Goal: Task Accomplishment & Management: Manage account settings

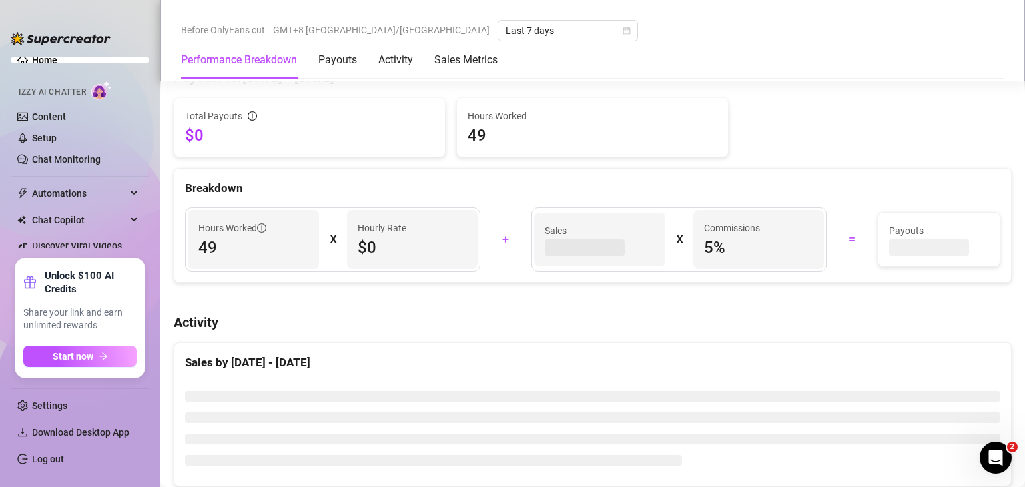
scroll to position [467, 0]
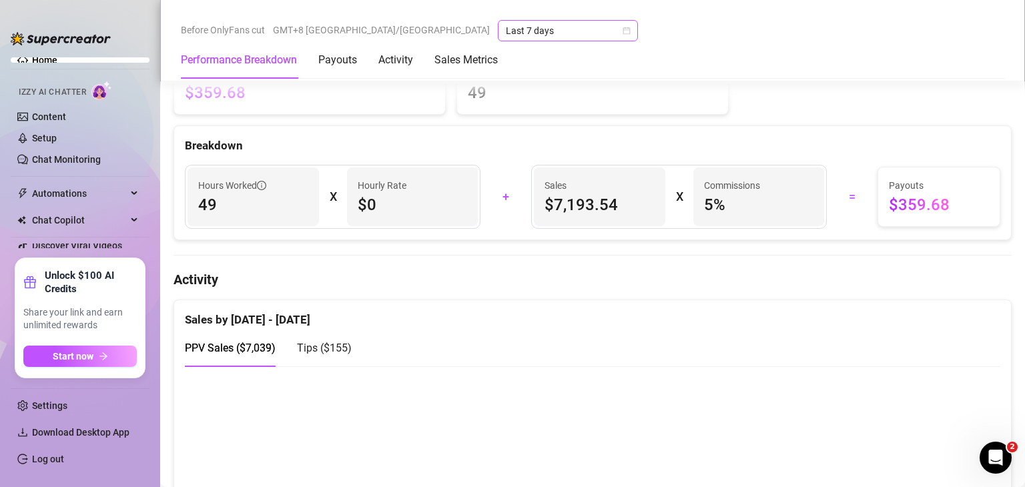
click at [506, 33] on span "Last 7 days" at bounding box center [568, 31] width 124 height 20
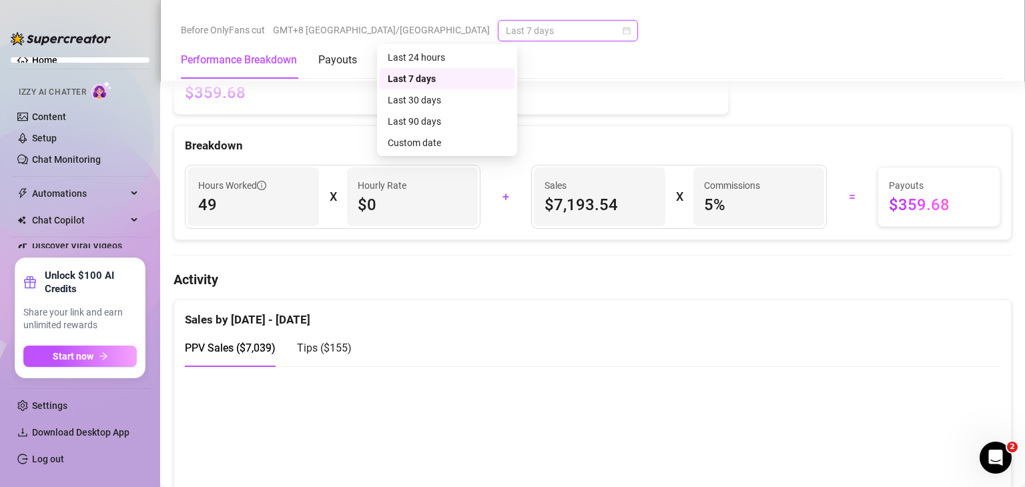
click at [673, 37] on div "Before OnlyFans cut GMT+8 [GEOGRAPHIC_DATA]/[GEOGRAPHIC_DATA] Last 7 days" at bounding box center [593, 30] width 824 height 21
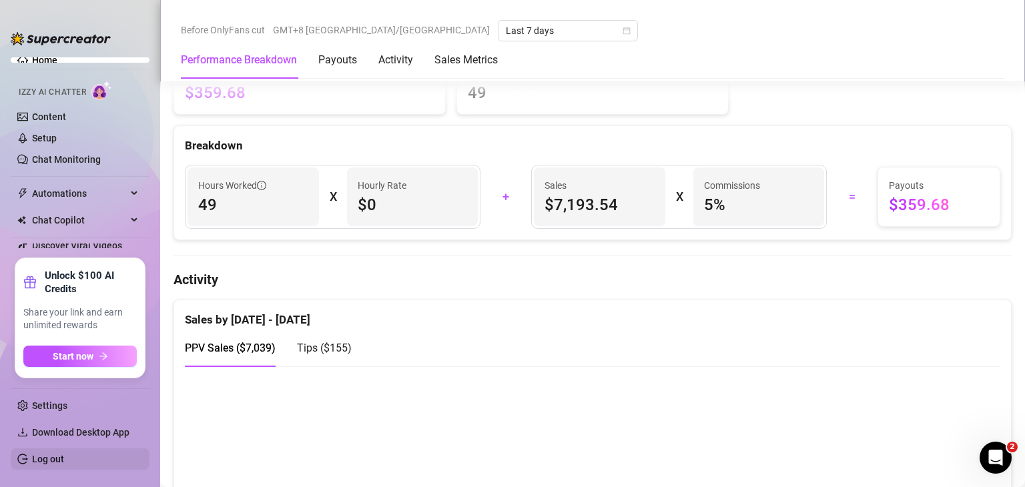
click at [64, 459] on link "Log out" at bounding box center [48, 459] width 32 height 11
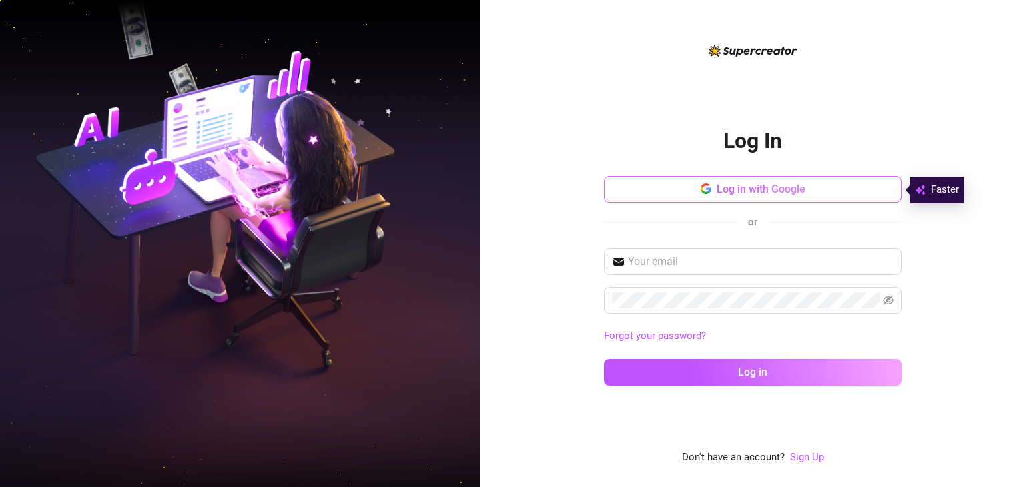
click at [796, 182] on button "Log in with Google" at bounding box center [753, 189] width 298 height 27
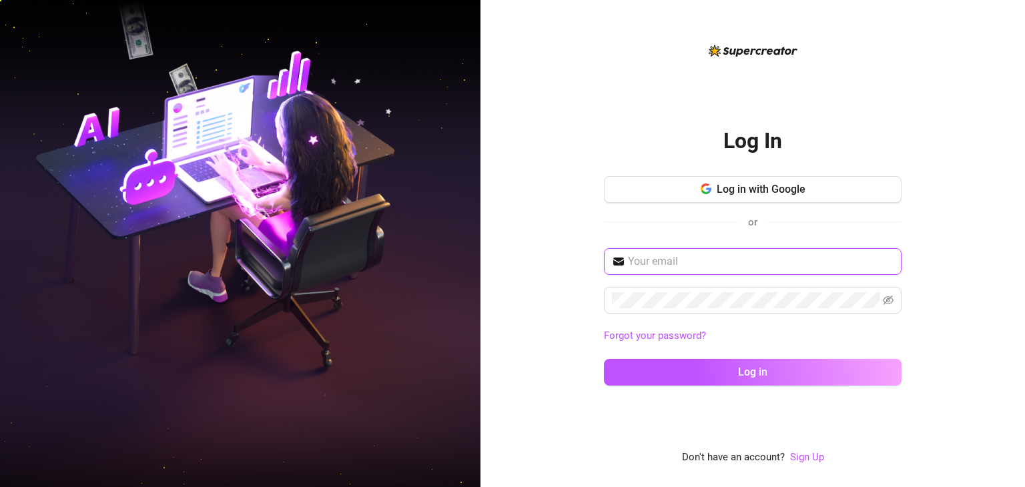
click at [809, 254] on input "text" at bounding box center [761, 262] width 266 height 16
type input "[EMAIL_ADDRESS][DOMAIN_NAME]"
click at [729, 312] on span at bounding box center [753, 300] width 298 height 27
click at [730, 308] on span at bounding box center [753, 300] width 298 height 27
click at [604, 359] on button "Log in" at bounding box center [753, 372] width 298 height 27
